Goal: Task Accomplishment & Management: Use online tool/utility

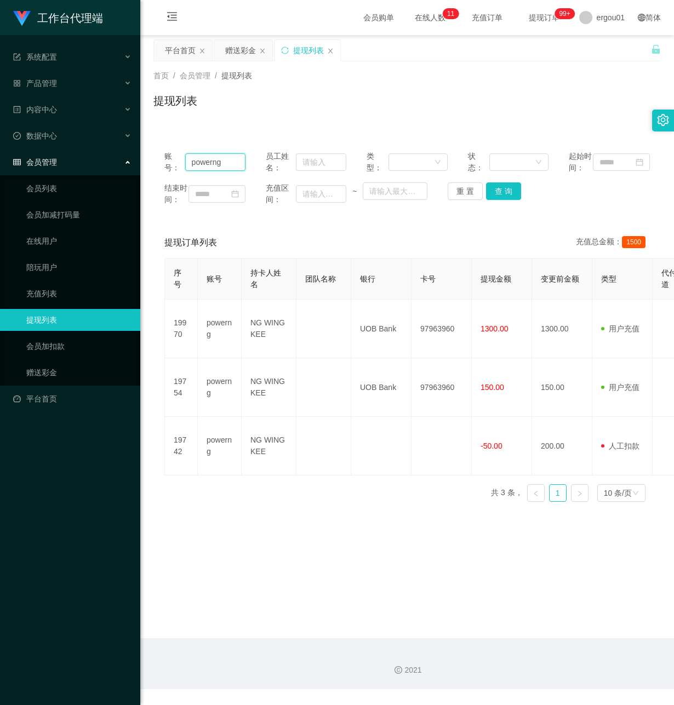
drag, startPoint x: 190, startPoint y: 167, endPoint x: 278, endPoint y: 172, distance: 88.4
click at [278, 172] on div "账号： powerng 员工姓名： 类型： 状态： 起始时间：" at bounding box center [407, 162] width 486 height 23
paste input "theclostteam"
type input "theclostteam"
click at [500, 199] on button "查 询" at bounding box center [503, 192] width 35 height 18
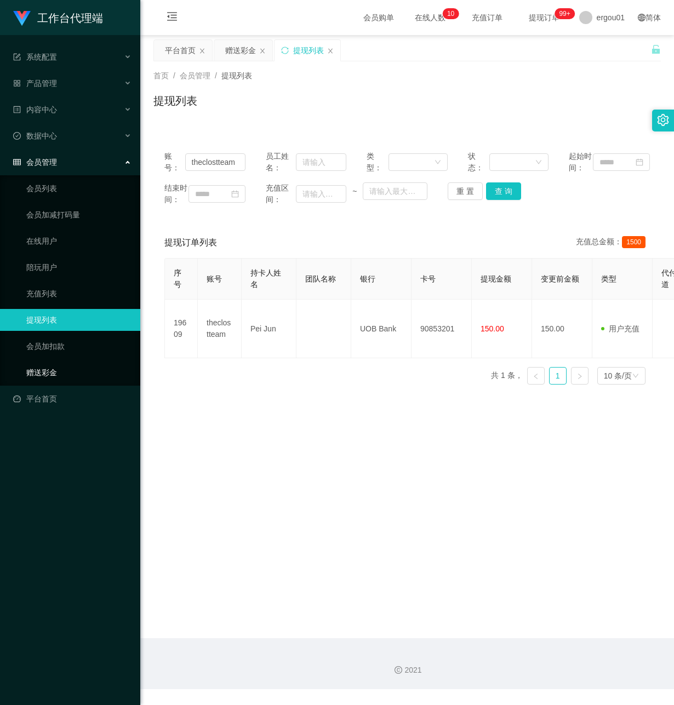
click at [43, 362] on link "赠送彩金" at bounding box center [78, 373] width 105 height 22
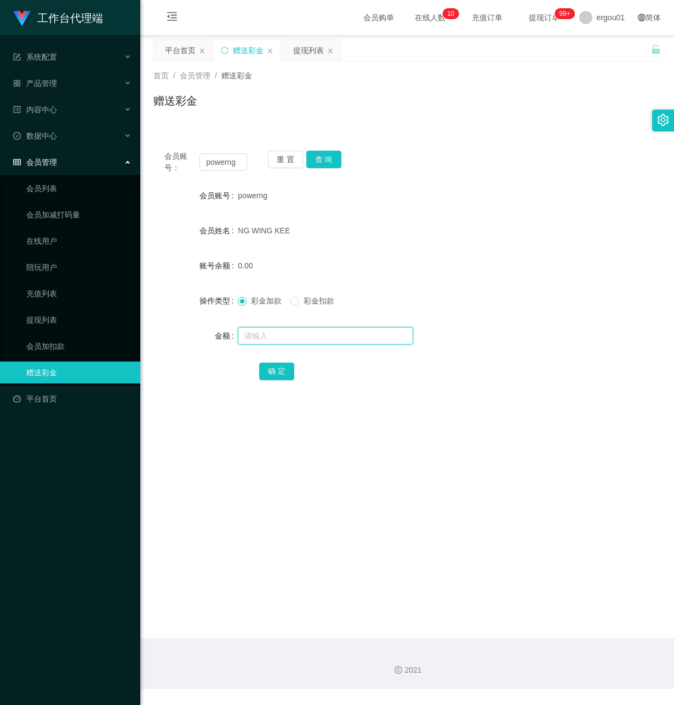
click at [270, 334] on input "text" at bounding box center [325, 336] width 175 height 18
drag, startPoint x: 233, startPoint y: 163, endPoint x: 280, endPoint y: 171, distance: 47.3
click at [280, 171] on div "会员账号： powerng 重 置 查 询" at bounding box center [407, 162] width 508 height 23
paste input "theclostteam"
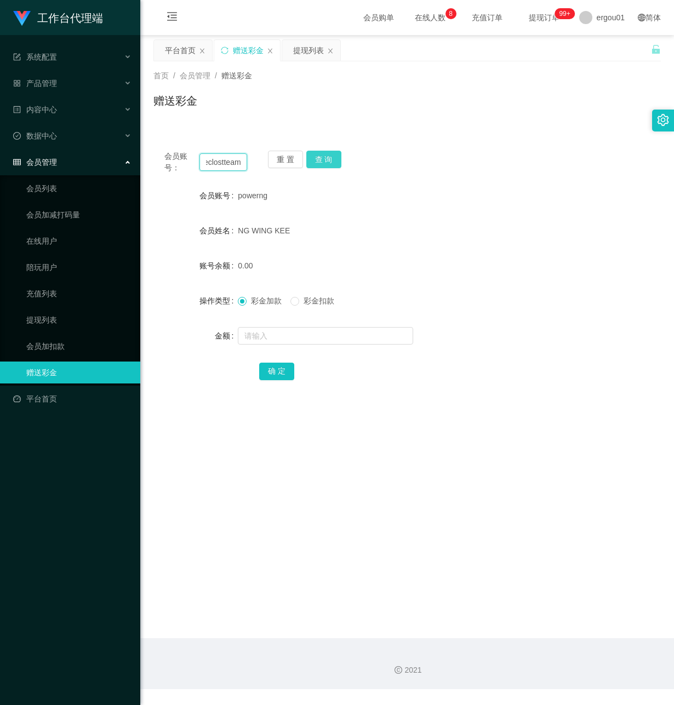
type input "theclostteam"
click at [328, 158] on button "查 询" at bounding box center [323, 160] width 35 height 18
click at [283, 339] on input "text" at bounding box center [325, 336] width 175 height 18
type input "100"
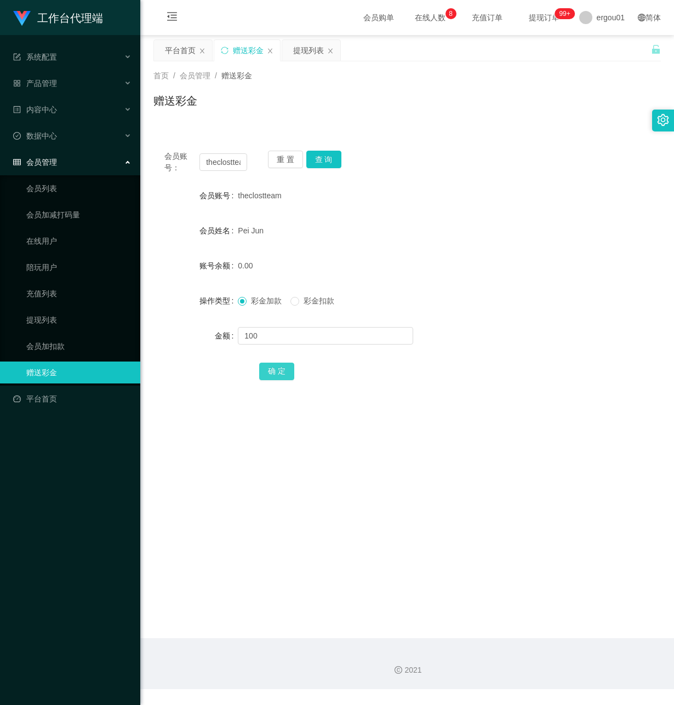
click at [278, 377] on button "确 定" at bounding box center [276, 372] width 35 height 18
click at [222, 158] on input "theclostteam" at bounding box center [223, 162] width 48 height 18
click at [51, 309] on link "提现列表" at bounding box center [78, 320] width 105 height 22
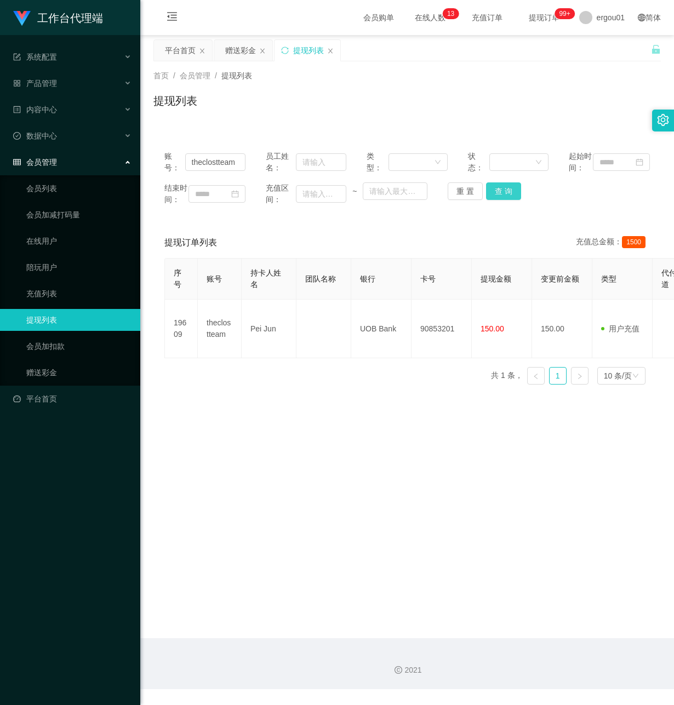
click at [505, 200] on button "查 询" at bounding box center [503, 192] width 35 height 18
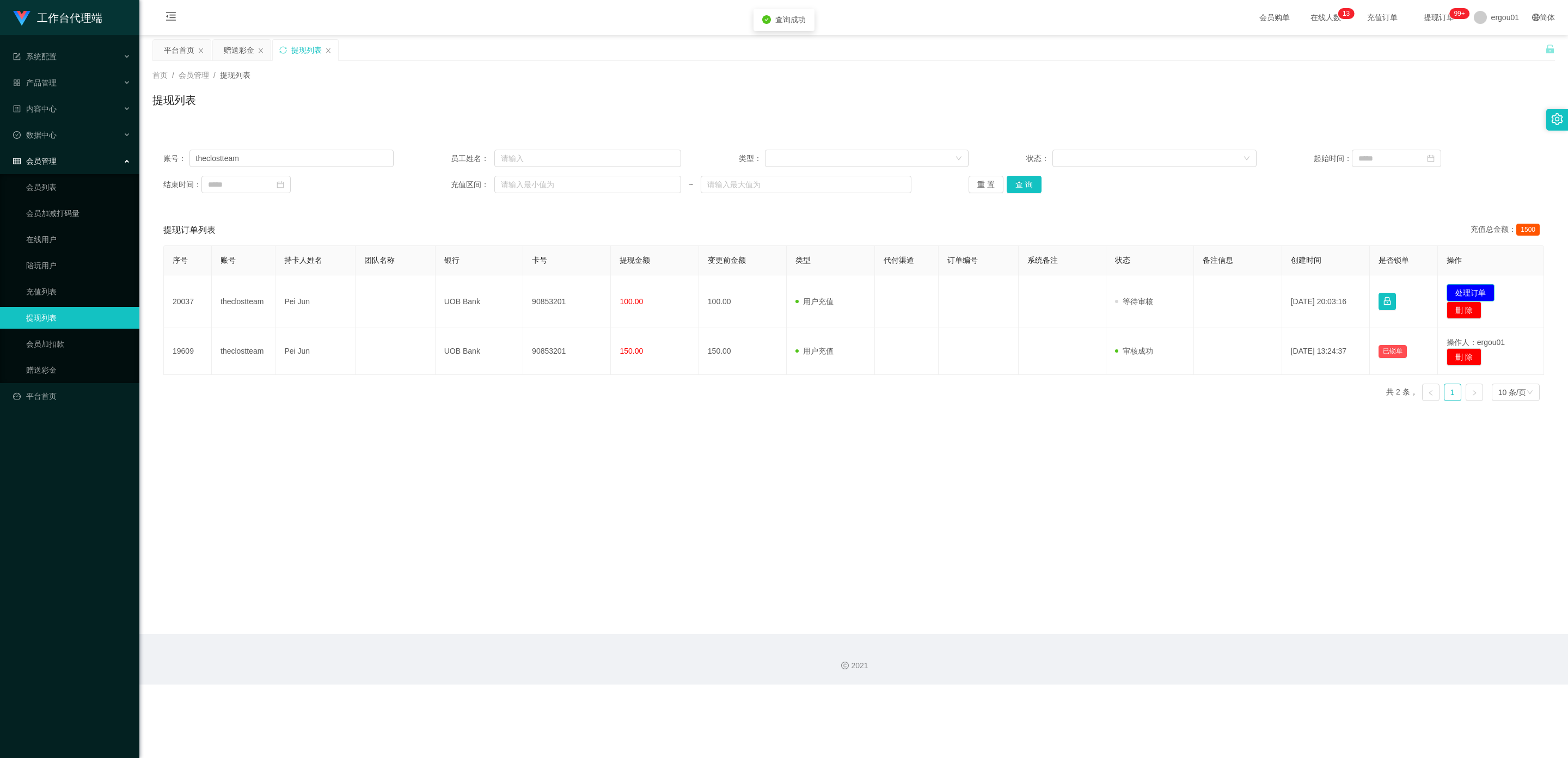
drag, startPoint x: 1453, startPoint y: 293, endPoint x: 1309, endPoint y: 301, distance: 144.2
click at [670, 292] on button "处理订单" at bounding box center [1471, 293] width 48 height 18
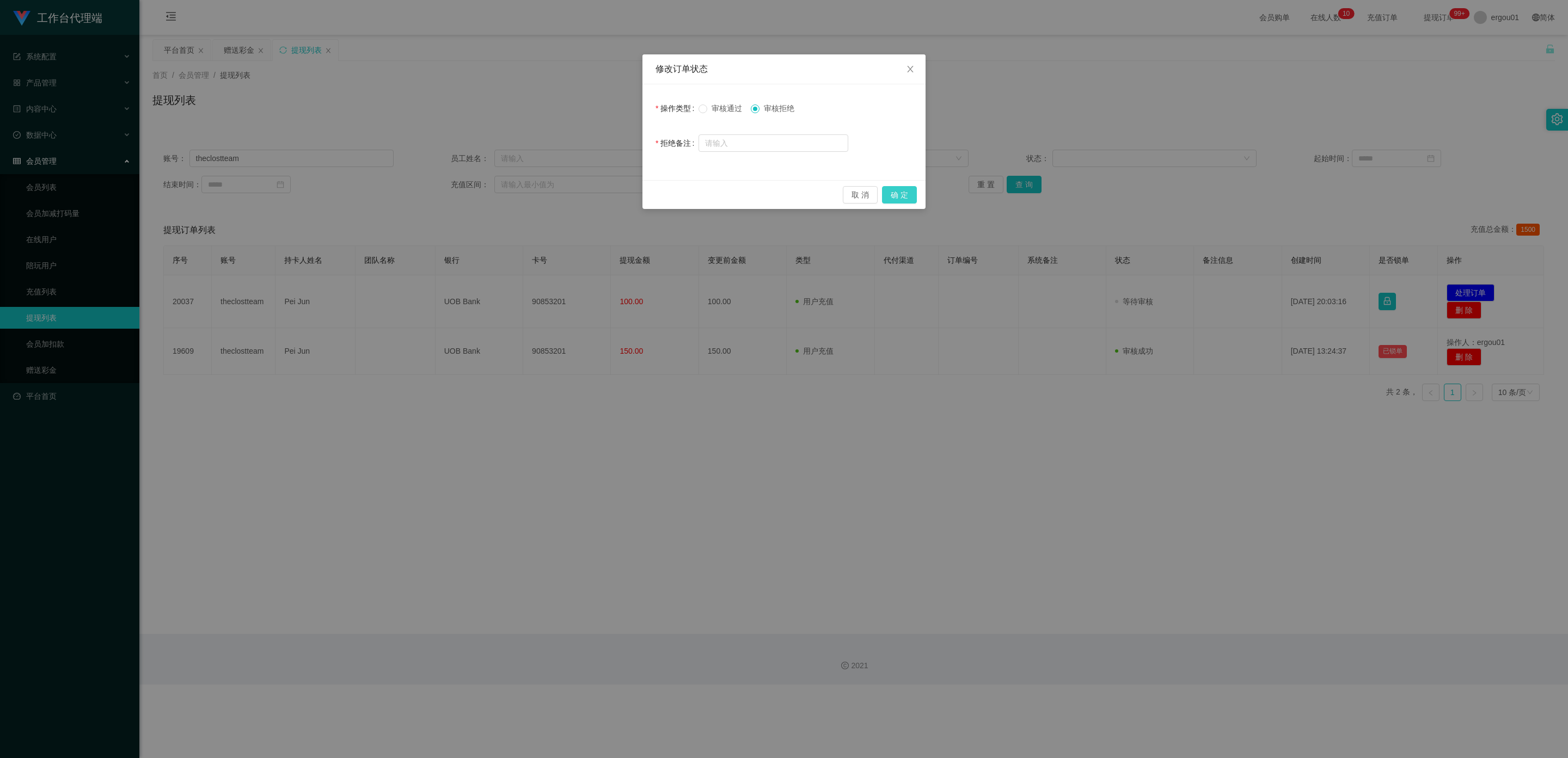
drag, startPoint x: 905, startPoint y: 190, endPoint x: 928, endPoint y: 258, distance: 71.8
click at [670, 191] on button "确 定" at bounding box center [899, 195] width 35 height 18
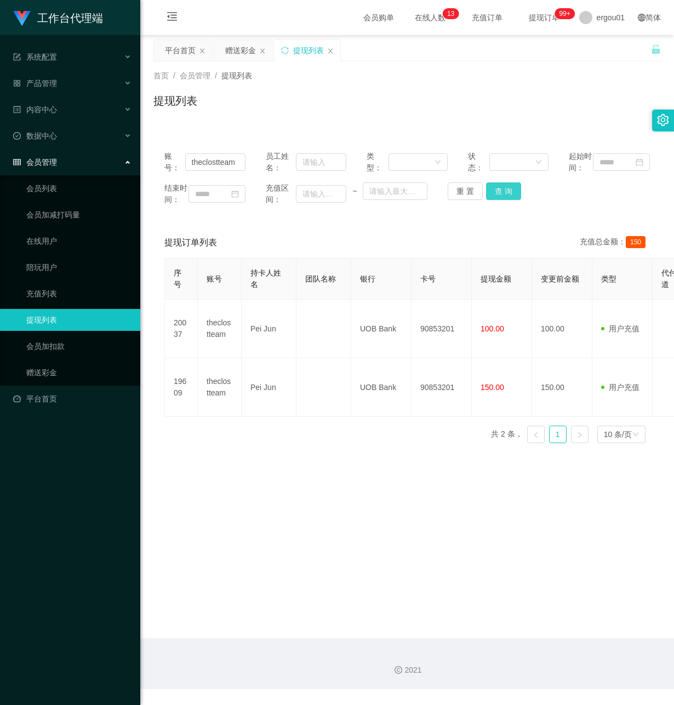
click at [503, 197] on button "查 询" at bounding box center [503, 192] width 35 height 18
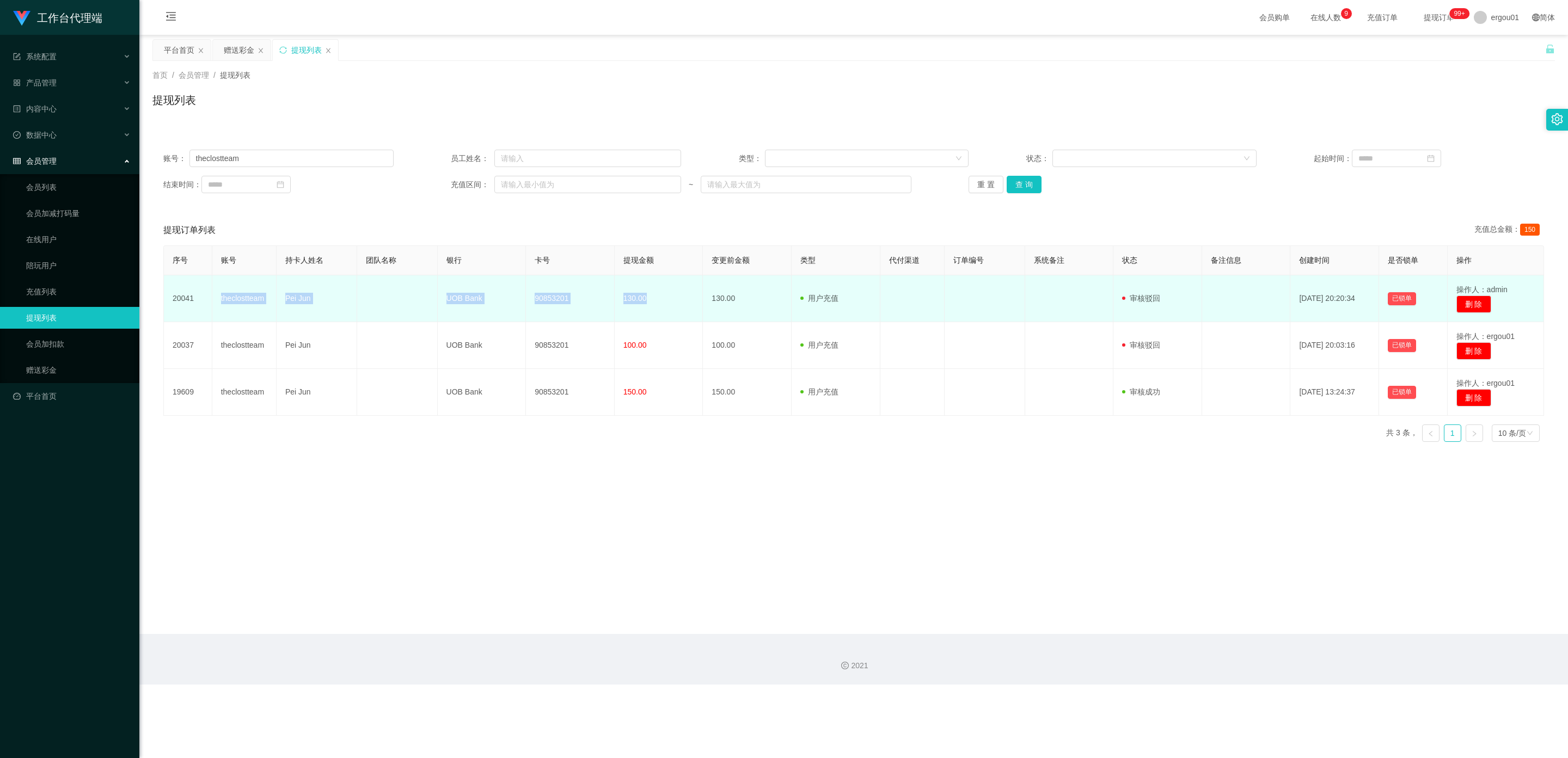
drag, startPoint x: 215, startPoint y: 296, endPoint x: 659, endPoint y: 302, distance: 444.0
click at [659, 302] on tr "20041 theclostteam Pei Jun UOB Bank 90853201 130.00 130.00 用户充值 人工扣款 审核驳回 审核成功 …" at bounding box center [854, 298] width 1380 height 47
click at [553, 313] on td "90853201" at bounding box center [569, 298] width 88 height 47
drag, startPoint x: 216, startPoint y: 291, endPoint x: 685, endPoint y: 301, distance: 469.1
click at [670, 301] on tr "20041 theclostteam Pei Jun UOB Bank 90853201 130.00 130.00 用户充值 人工扣款 审核驳回 审核成功 …" at bounding box center [854, 298] width 1380 height 47
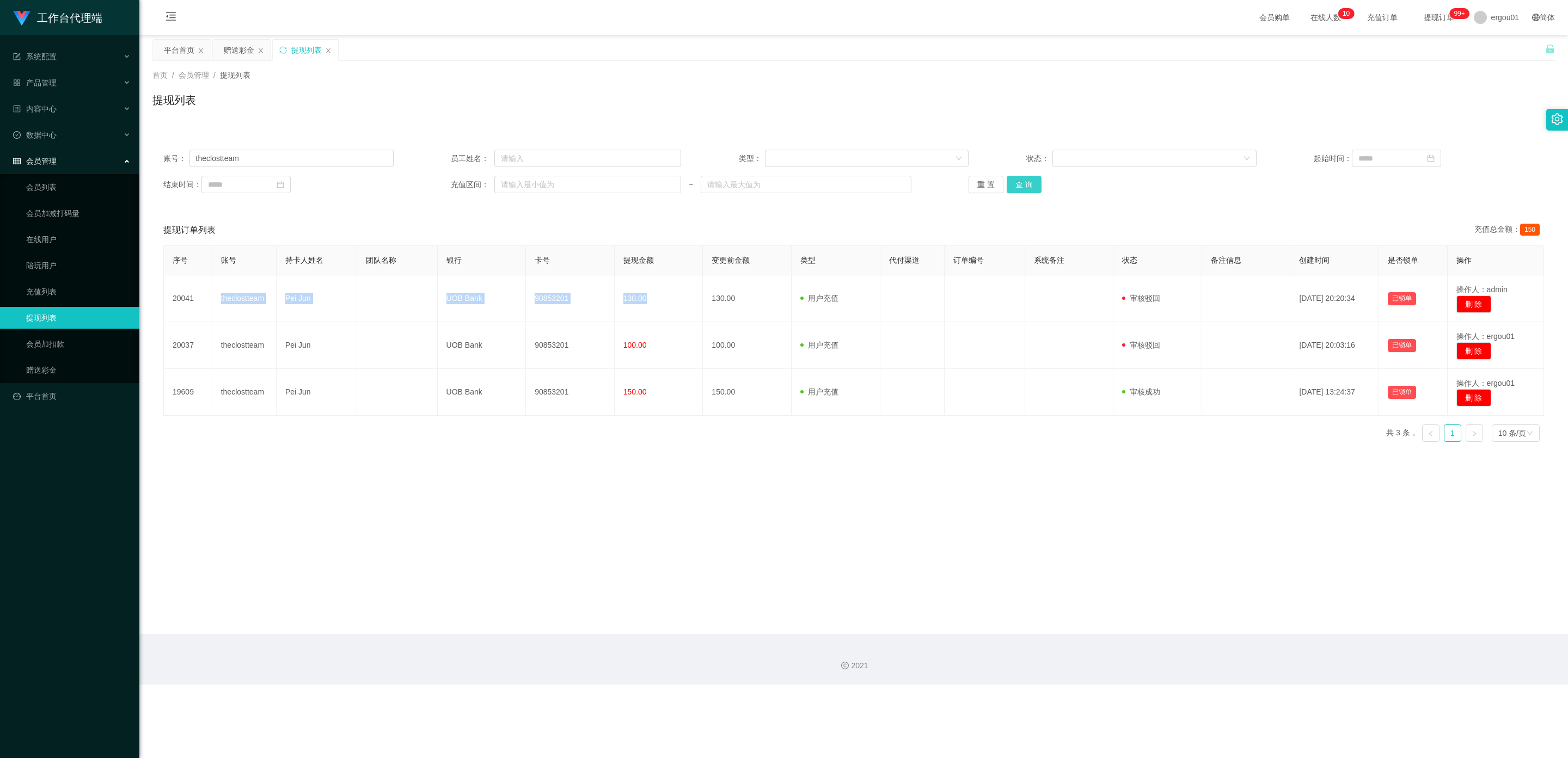
click at [670, 184] on button "查 询" at bounding box center [1023, 185] width 35 height 18
drag, startPoint x: 251, startPoint y: 152, endPoint x: 108, endPoint y: 175, distance: 144.8
click at [23, 151] on section "工作台代理端 系统配置 产品管理 内容中心 数据中心 会员管理 会员列表 会员加减打码量 在线用户 陪玩用户 充值列表 提现列表 会员加扣款 赠送彩金 平台首…" at bounding box center [784, 342] width 1568 height 684
click at [53, 364] on link "赠送彩金" at bounding box center [78, 371] width 104 height 22
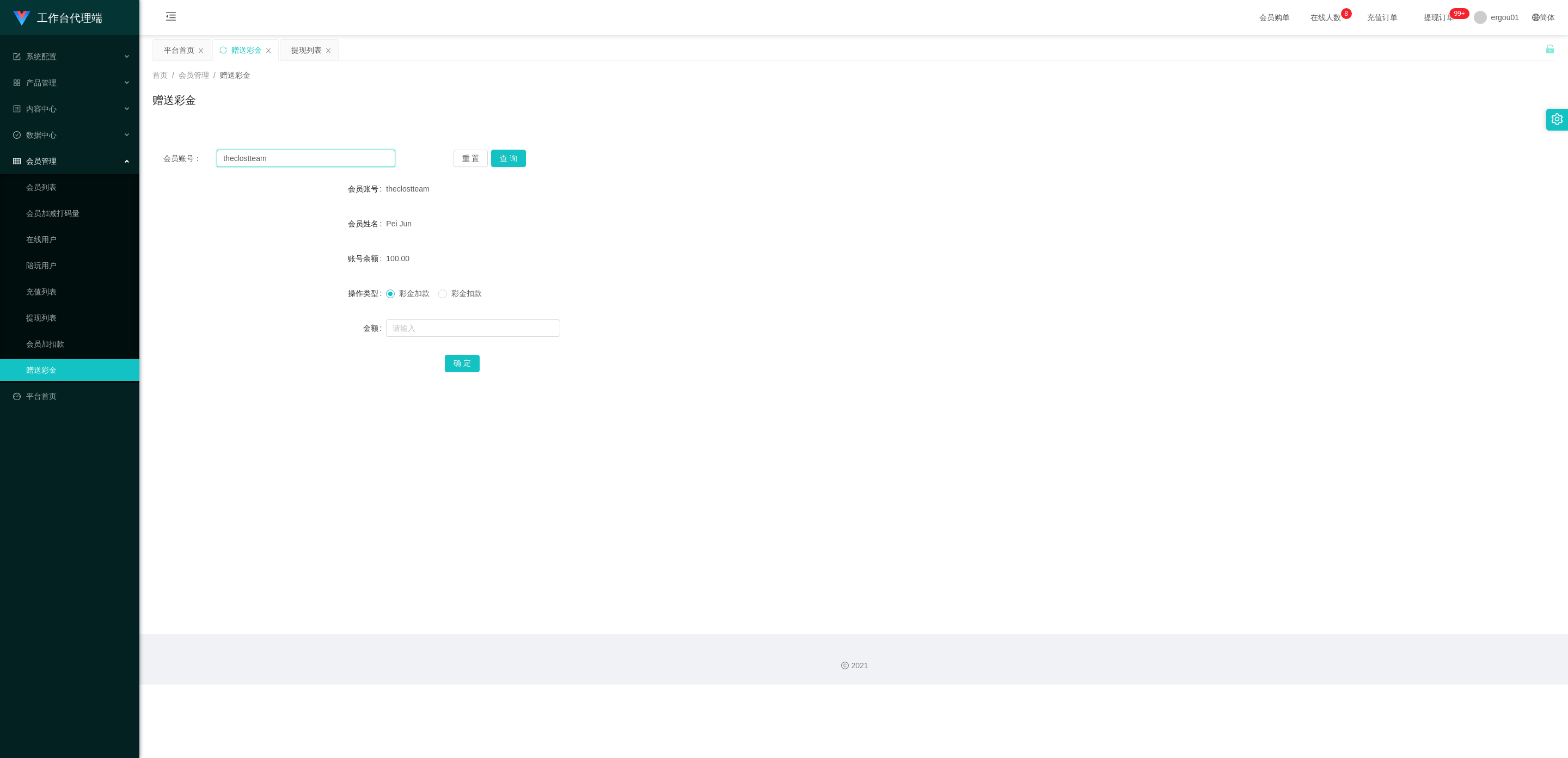
drag, startPoint x: 295, startPoint y: 157, endPoint x: 0, endPoint y: 154, distance: 295.0
click at [0, 154] on section "工作台代理端 系统配置 产品管理 内容中心 数据中心 会员管理 会员列表 会员加减打码量 在线用户 陪玩用户 充值列表 提现列表 会员加扣款 赠送彩金 平台首…" at bounding box center [784, 342] width 1568 height 684
click at [509, 161] on button "查 询" at bounding box center [508, 159] width 35 height 18
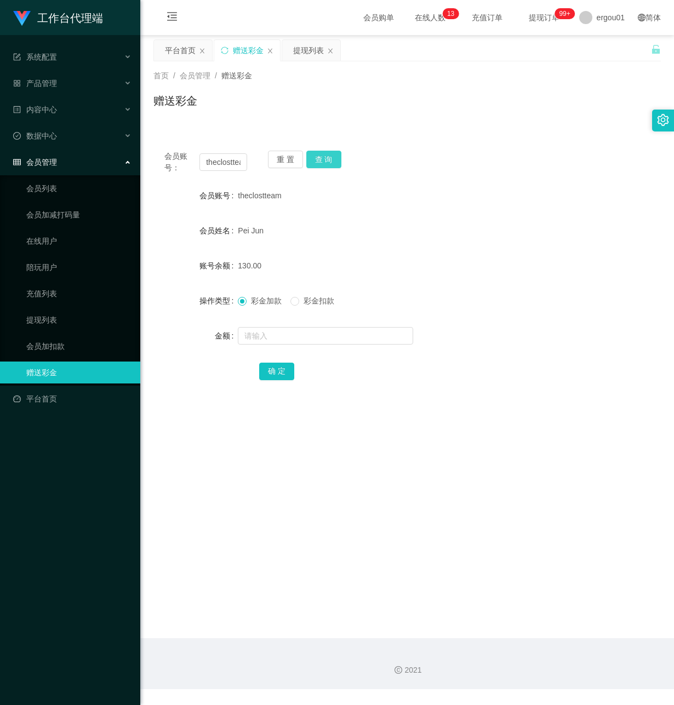
click at [317, 156] on button "查 询" at bounding box center [323, 160] width 35 height 18
click at [43, 309] on link "提现列表" at bounding box center [78, 320] width 105 height 22
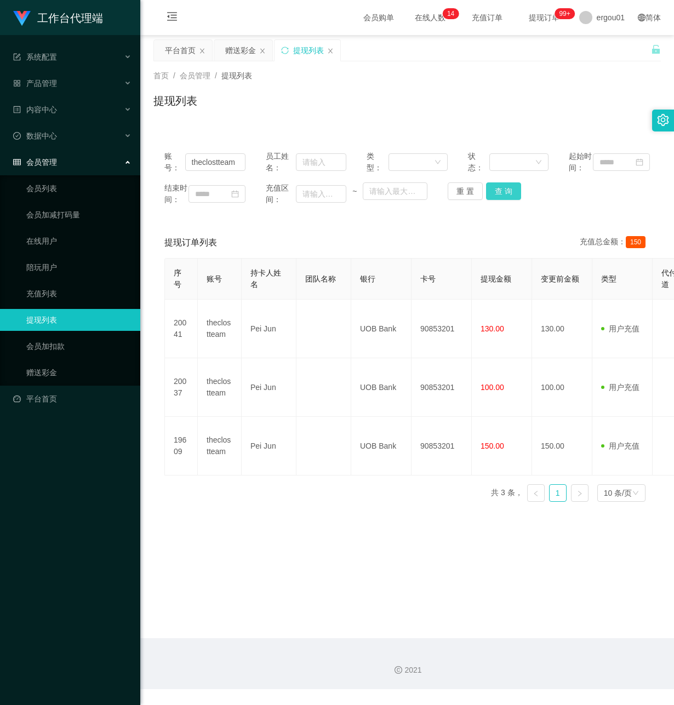
click at [503, 199] on button "查 询" at bounding box center [503, 192] width 35 height 18
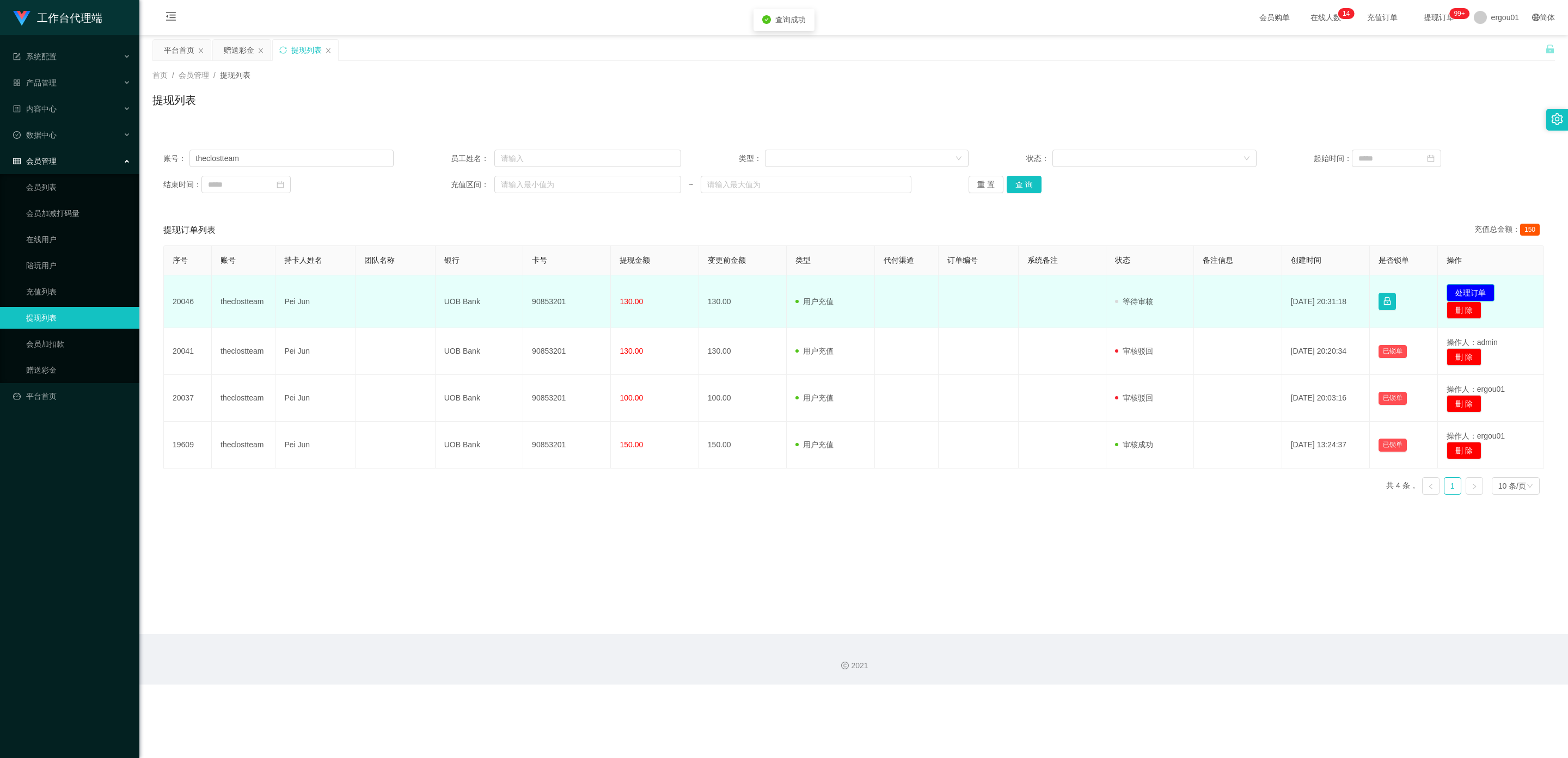
click at [670, 290] on button "处理订单" at bounding box center [1471, 293] width 48 height 18
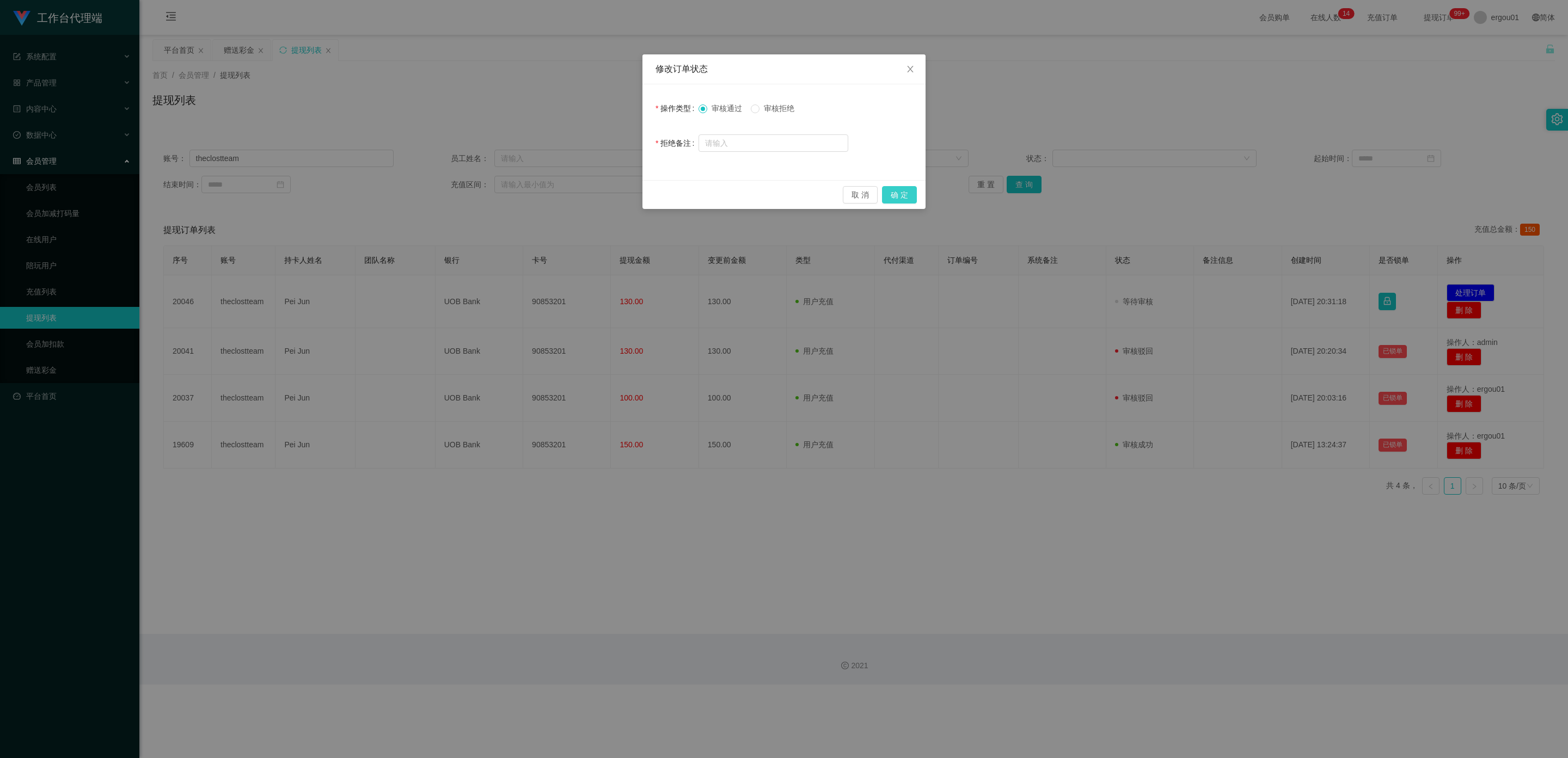
drag, startPoint x: 902, startPoint y: 195, endPoint x: 896, endPoint y: 198, distance: 6.7
click at [670, 195] on button "确 定" at bounding box center [899, 195] width 35 height 18
